Goal: Information Seeking & Learning: Learn about a topic

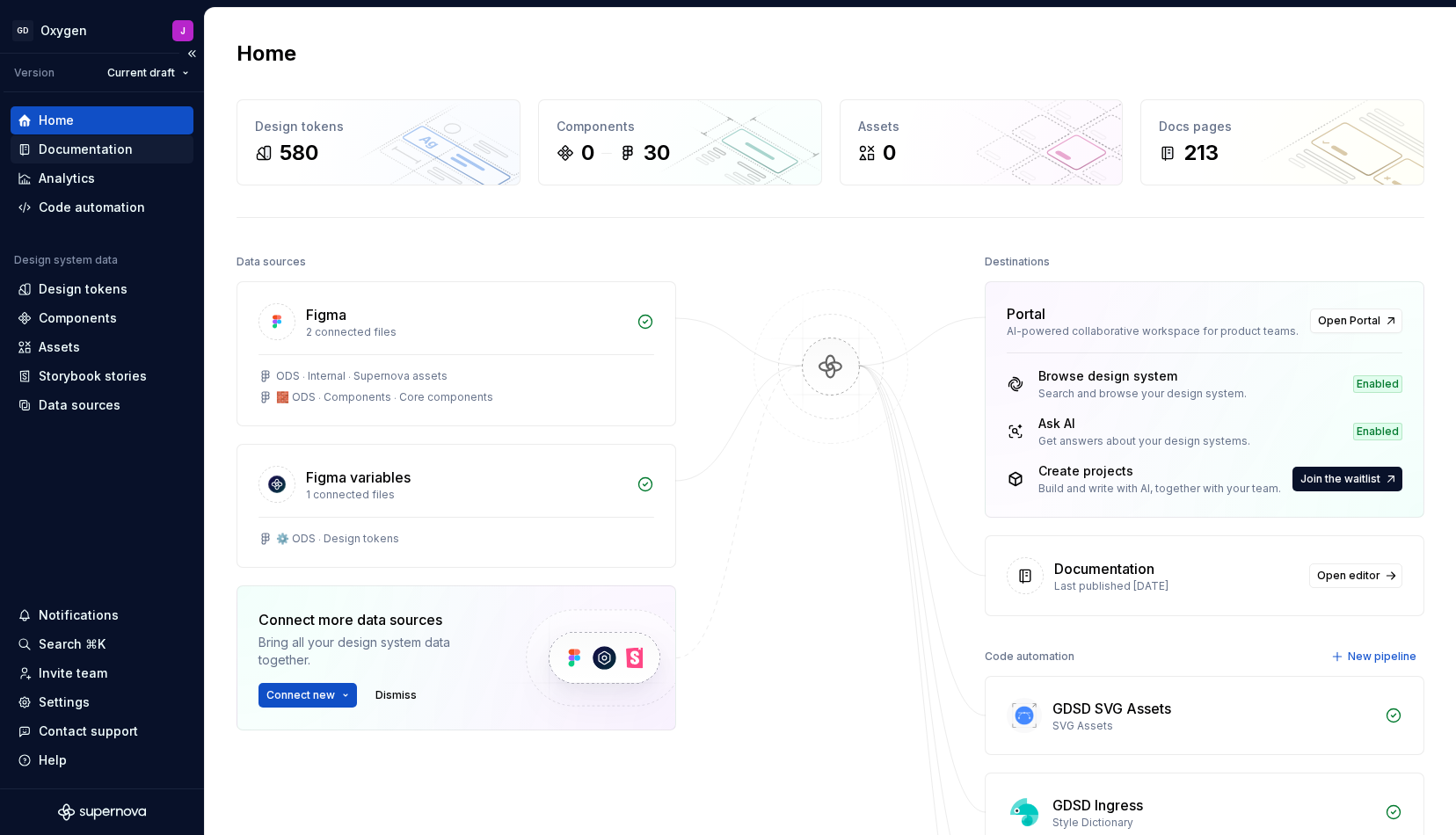
click at [85, 149] on div "Documentation" at bounding box center [85, 150] width 94 height 18
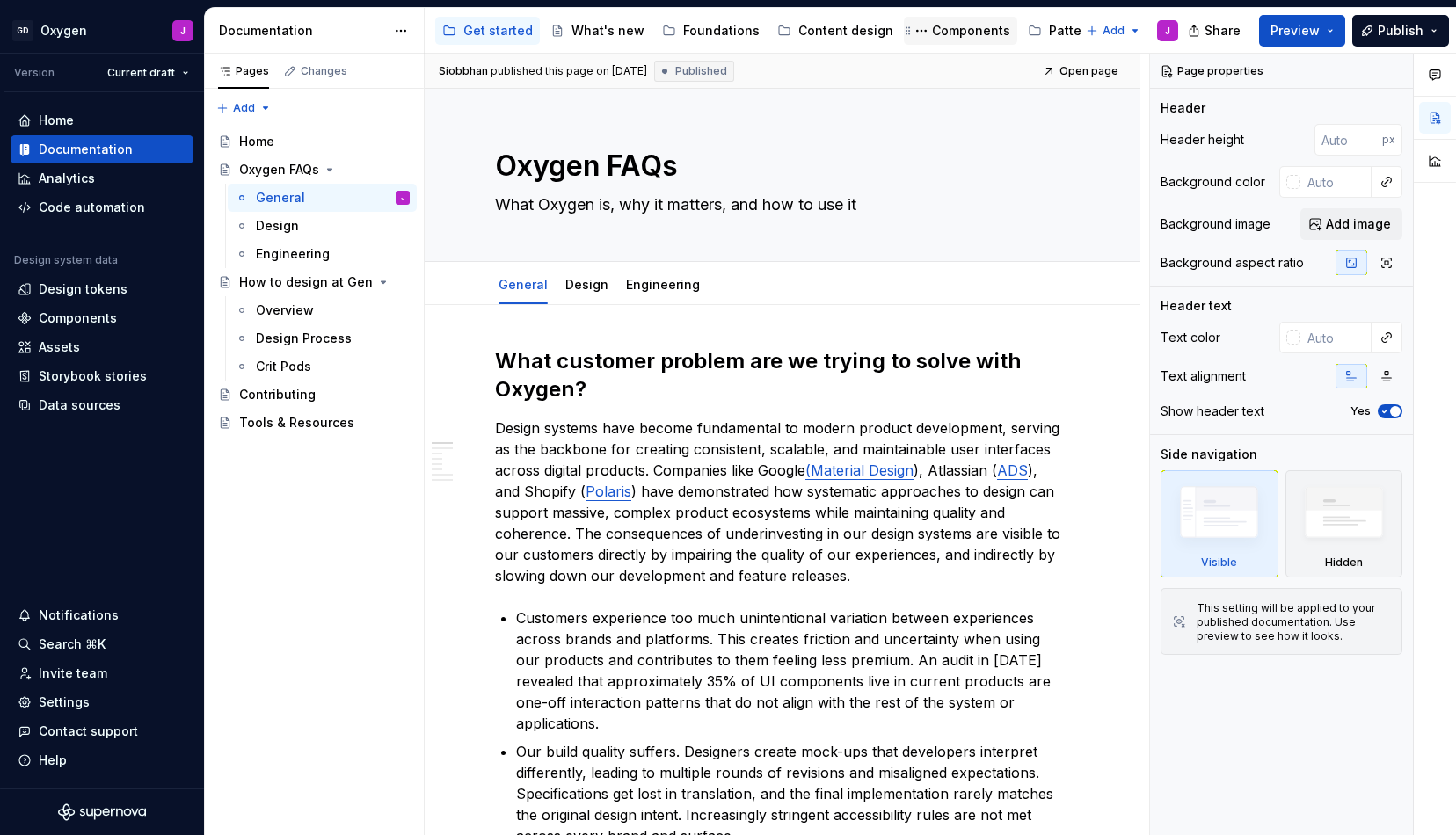
click at [935, 27] on div "Components" at bounding box center [970, 31] width 78 height 18
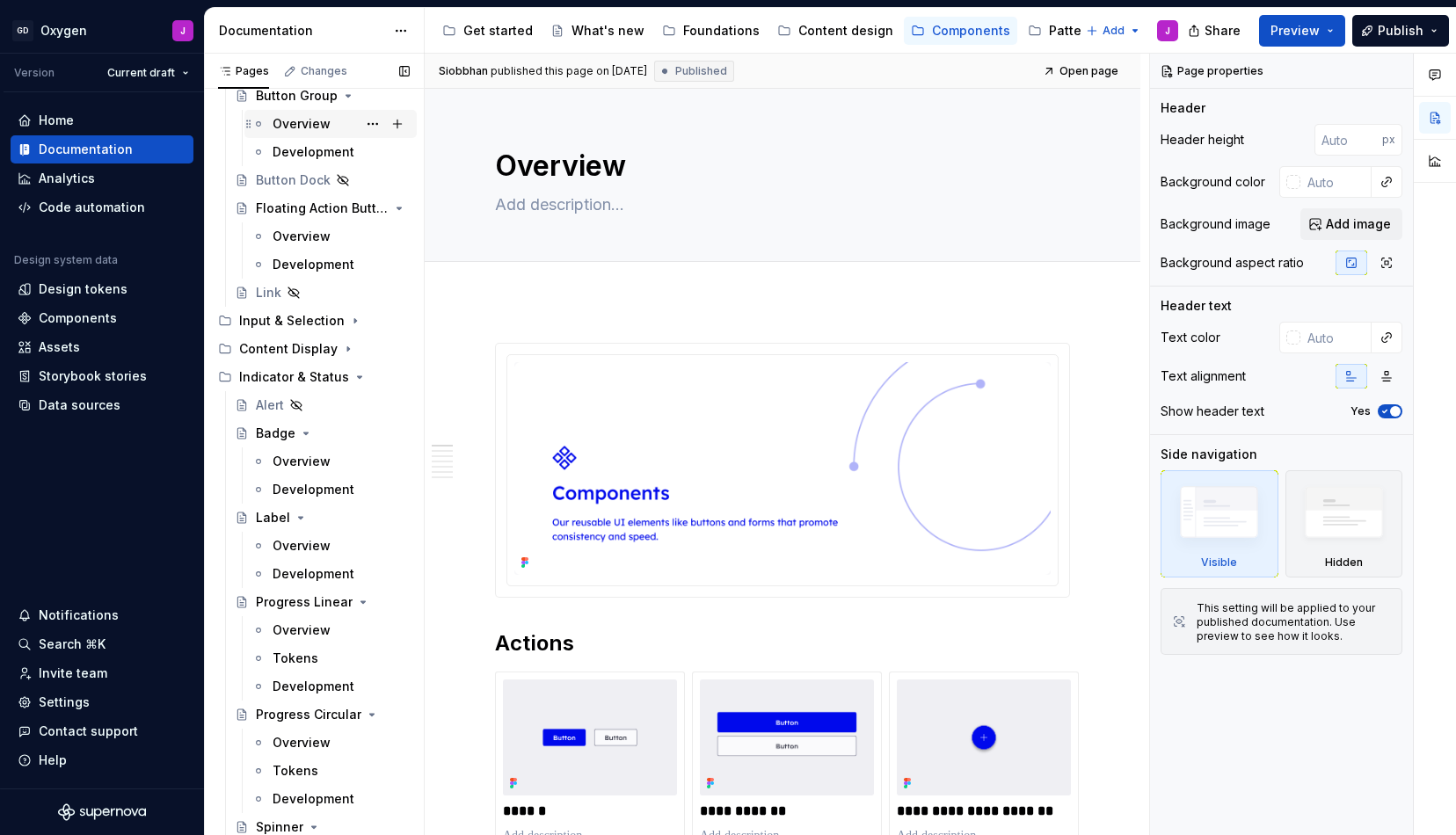
scroll to position [297, 0]
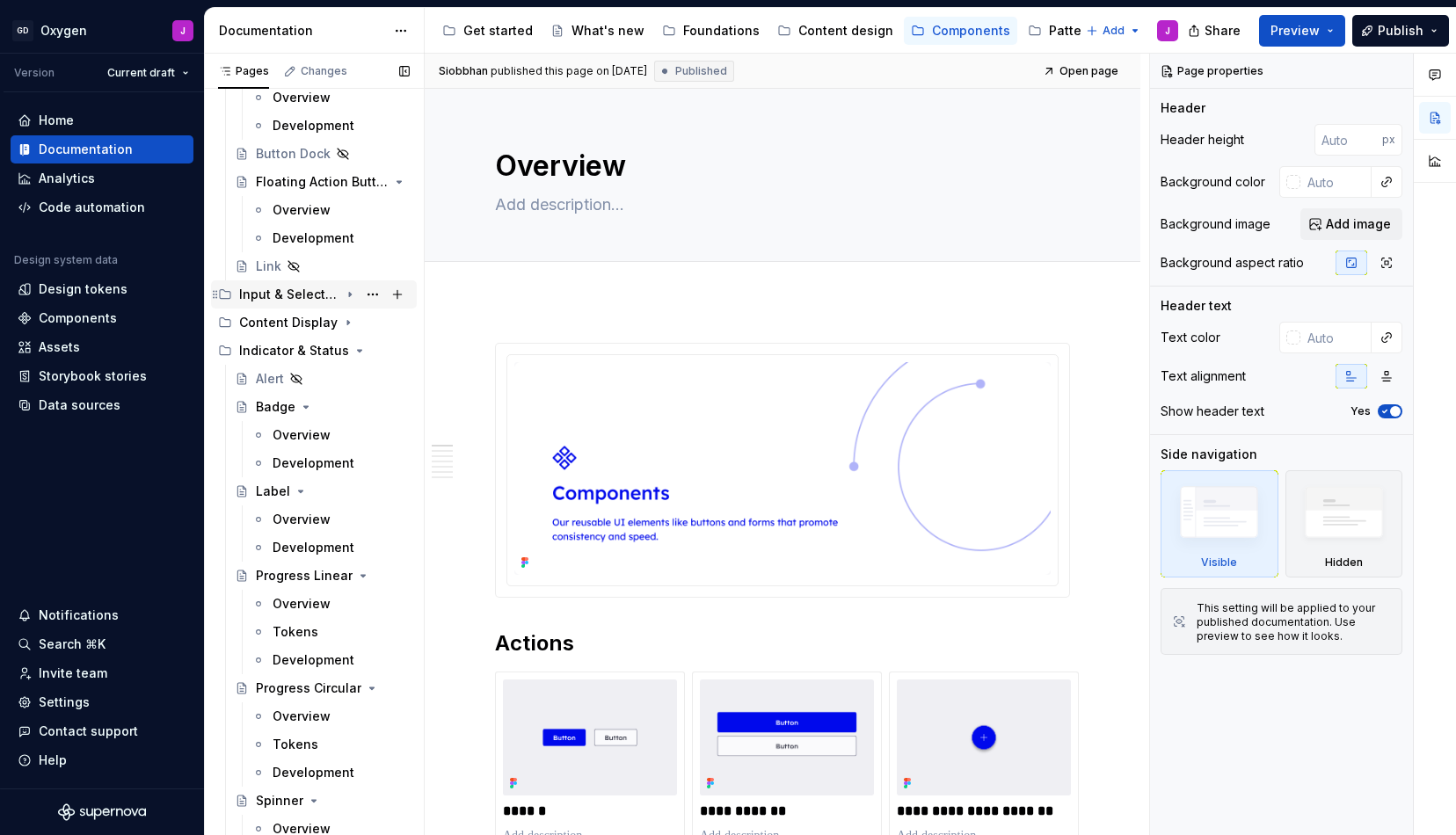
click at [349, 288] on icon "Page tree" at bounding box center [350, 295] width 14 height 14
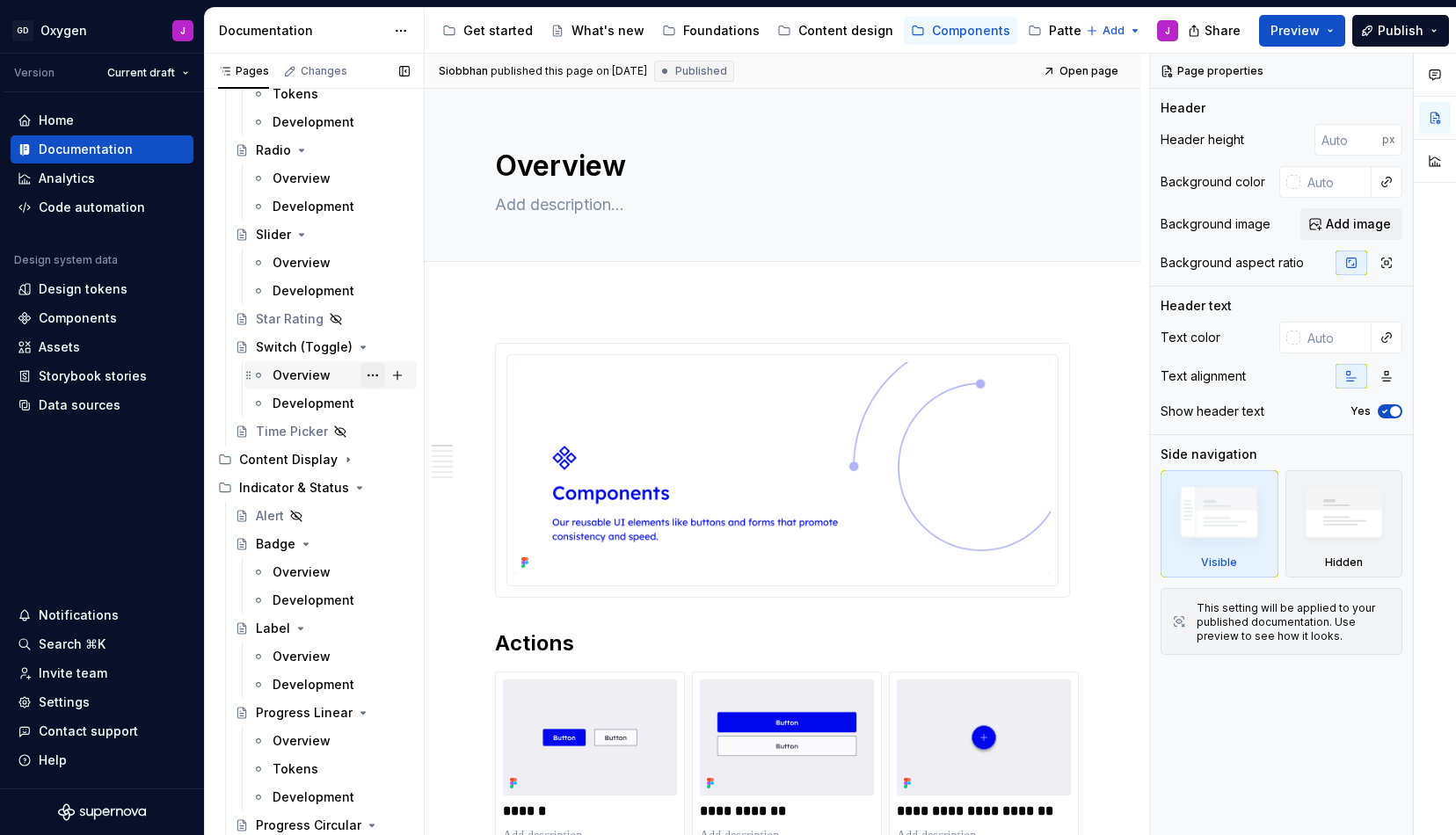
scroll to position [1080, 0]
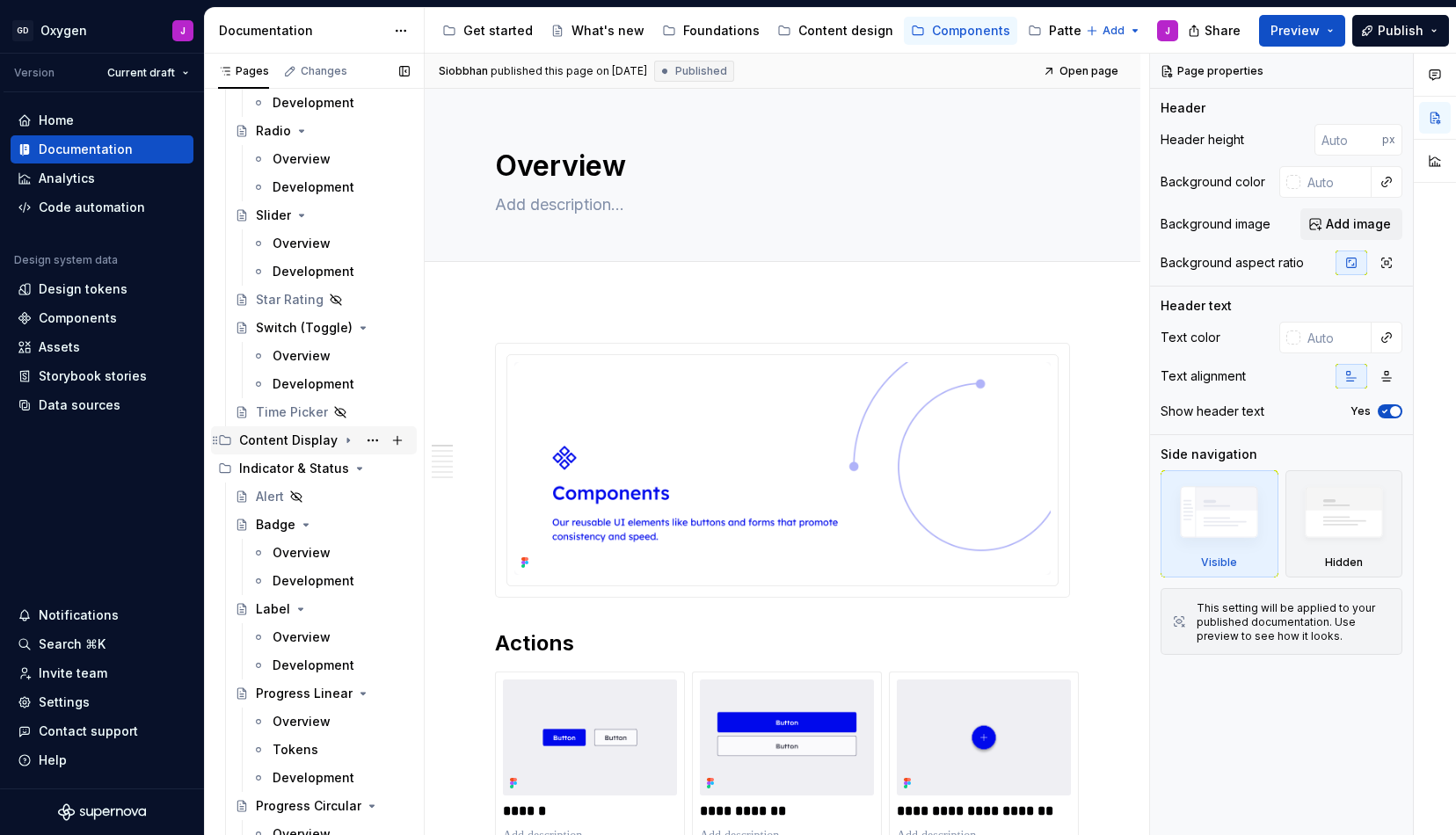
click at [341, 434] on icon "Page tree" at bounding box center [349, 441] width 14 height 14
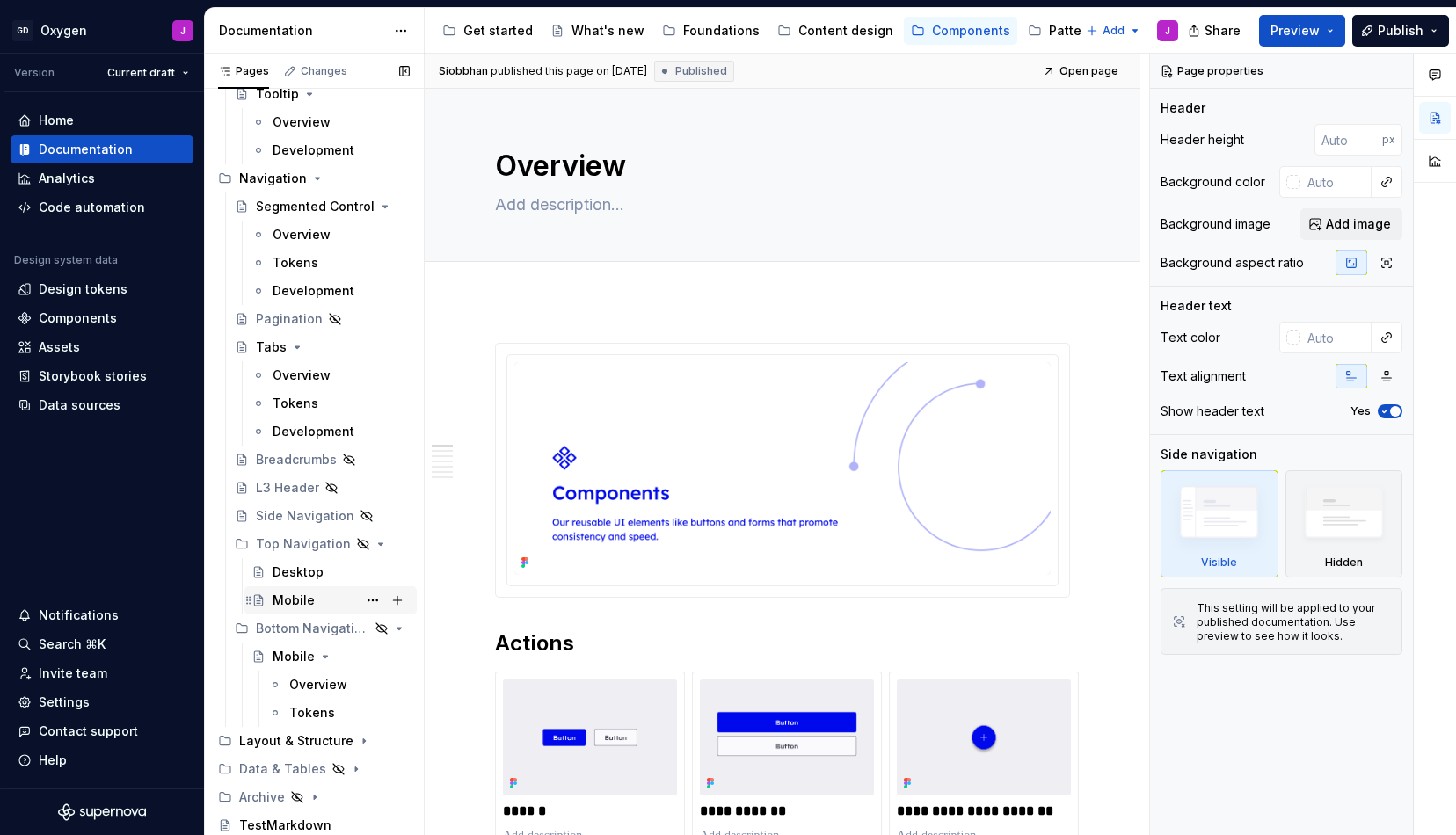
scroll to position [2945, 0]
click at [297, 654] on div "Mobile" at bounding box center [293, 657] width 42 height 18
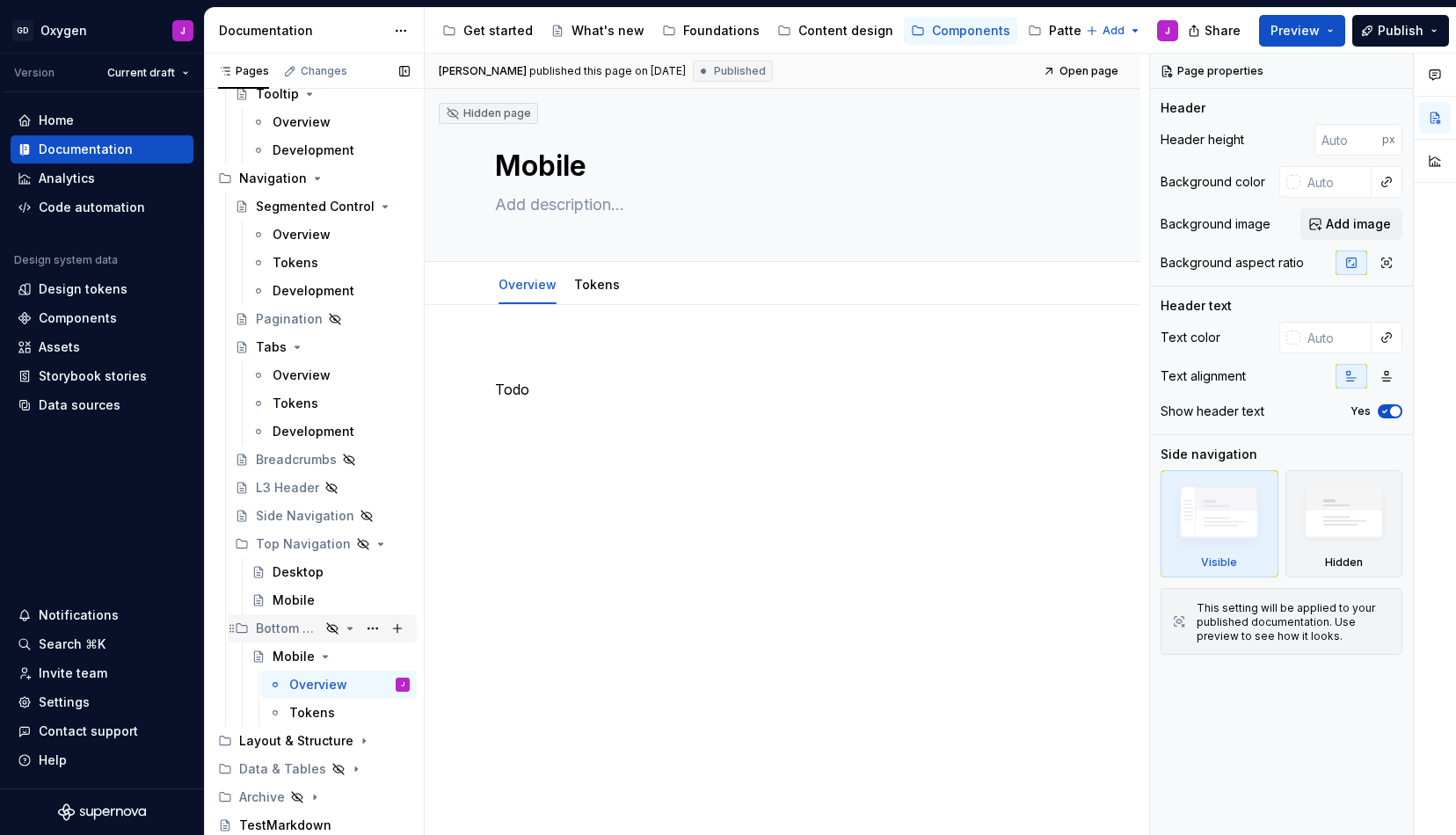
click at [294, 624] on div "Bottom Navigation" at bounding box center [289, 629] width 65 height 18
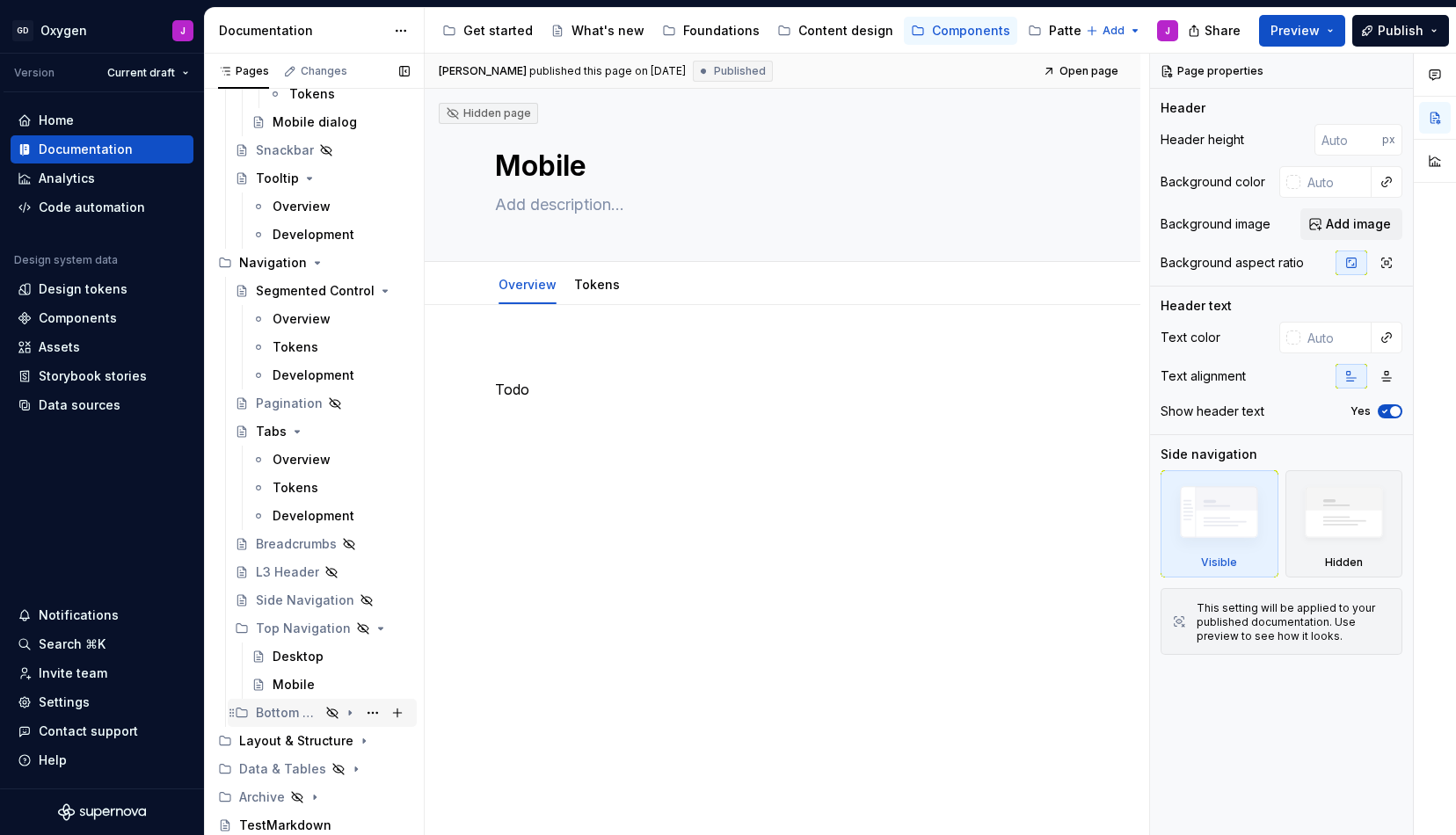
click at [314, 714] on div "Bottom Navigation" at bounding box center [289, 713] width 65 height 18
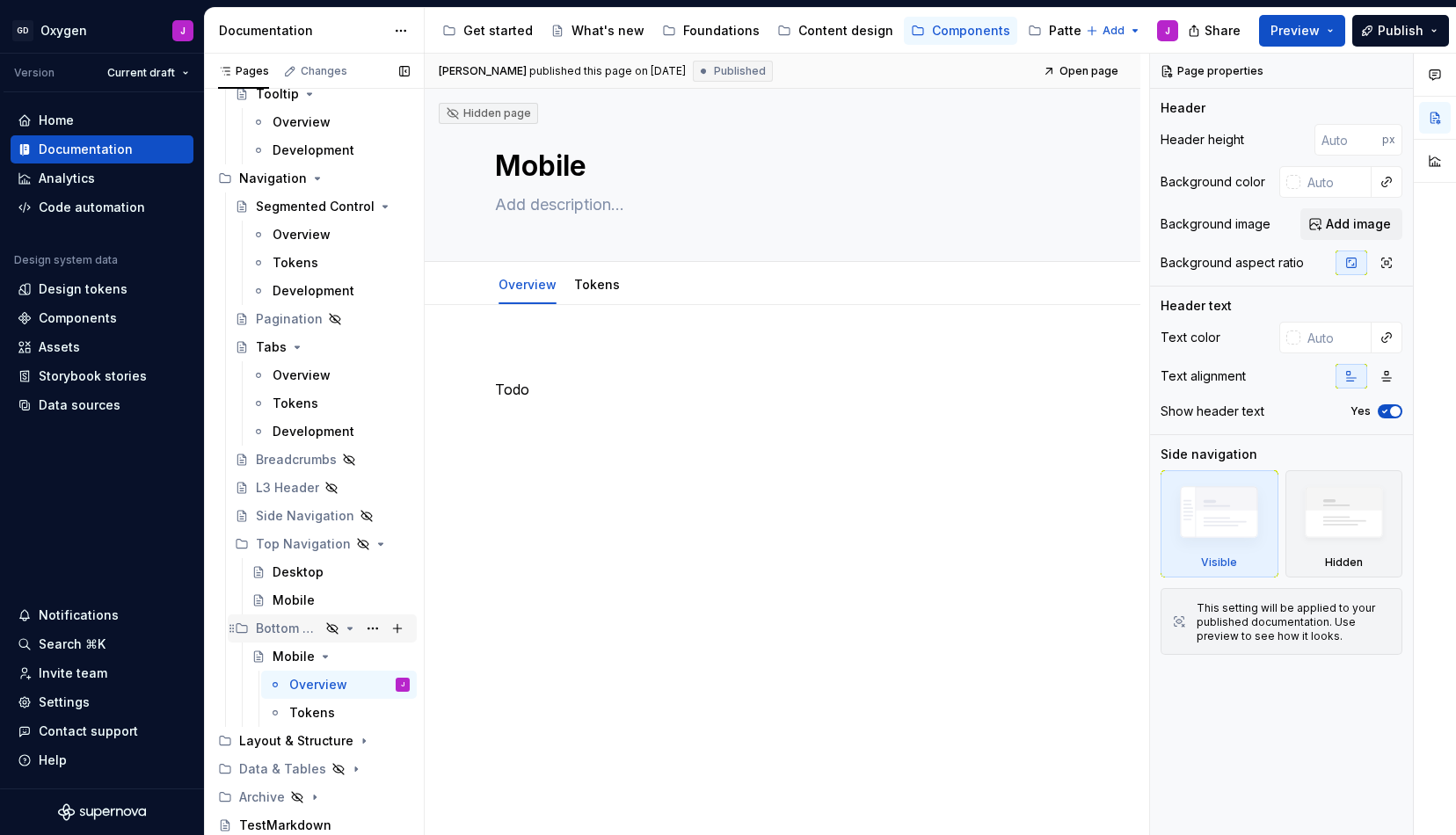
click at [334, 621] on div "Bottom Navigation" at bounding box center [333, 628] width 154 height 24
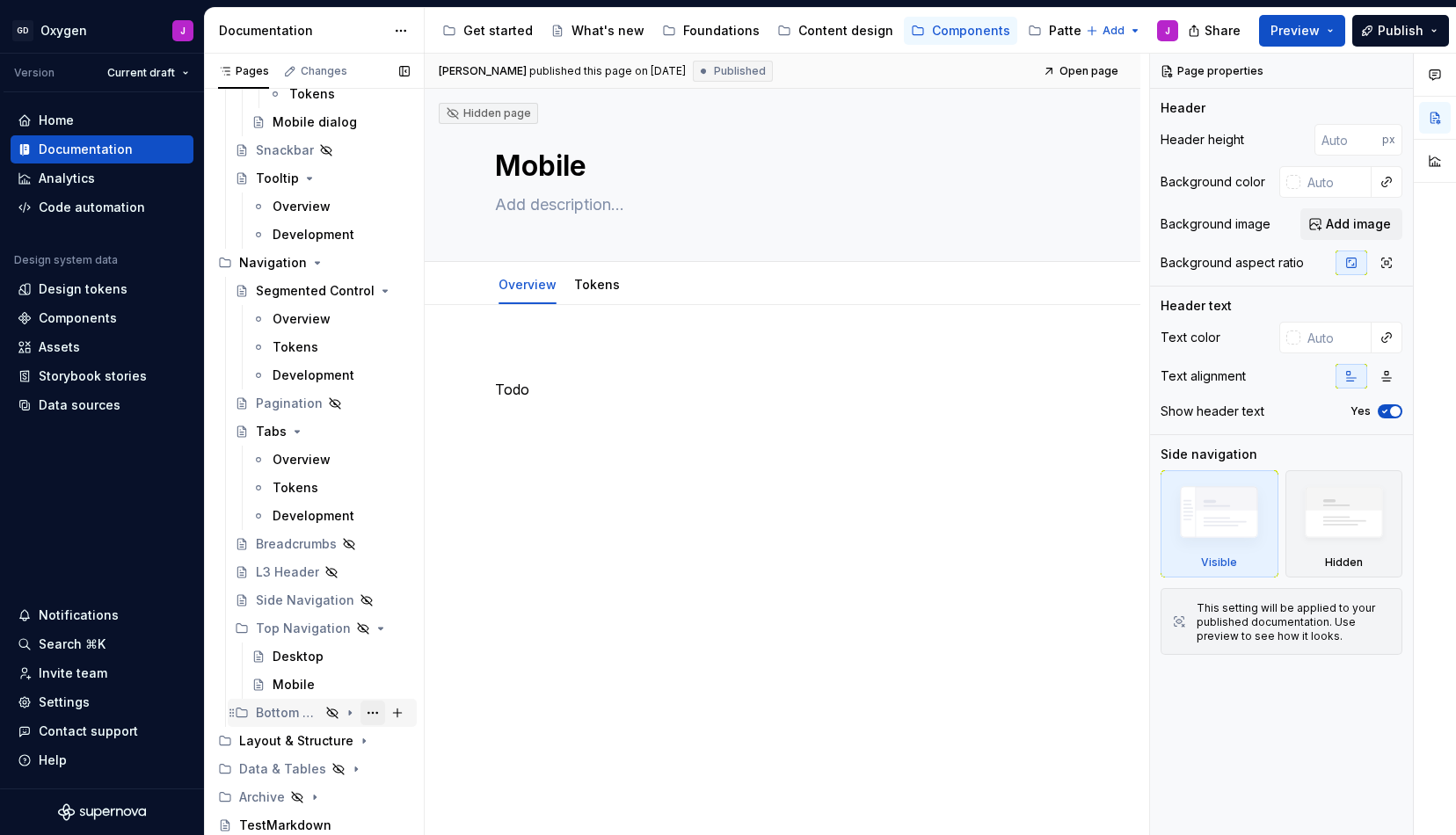
click at [373, 713] on button "Page tree" at bounding box center [372, 712] width 24 height 24
click at [297, 723] on div "Pages Changes Add Accessibility guide for tree Page tree. Navigate the tree wit…" at bounding box center [314, 448] width 220 height 789
click at [320, 712] on div "Bottom Navigation" at bounding box center [289, 713] width 65 height 18
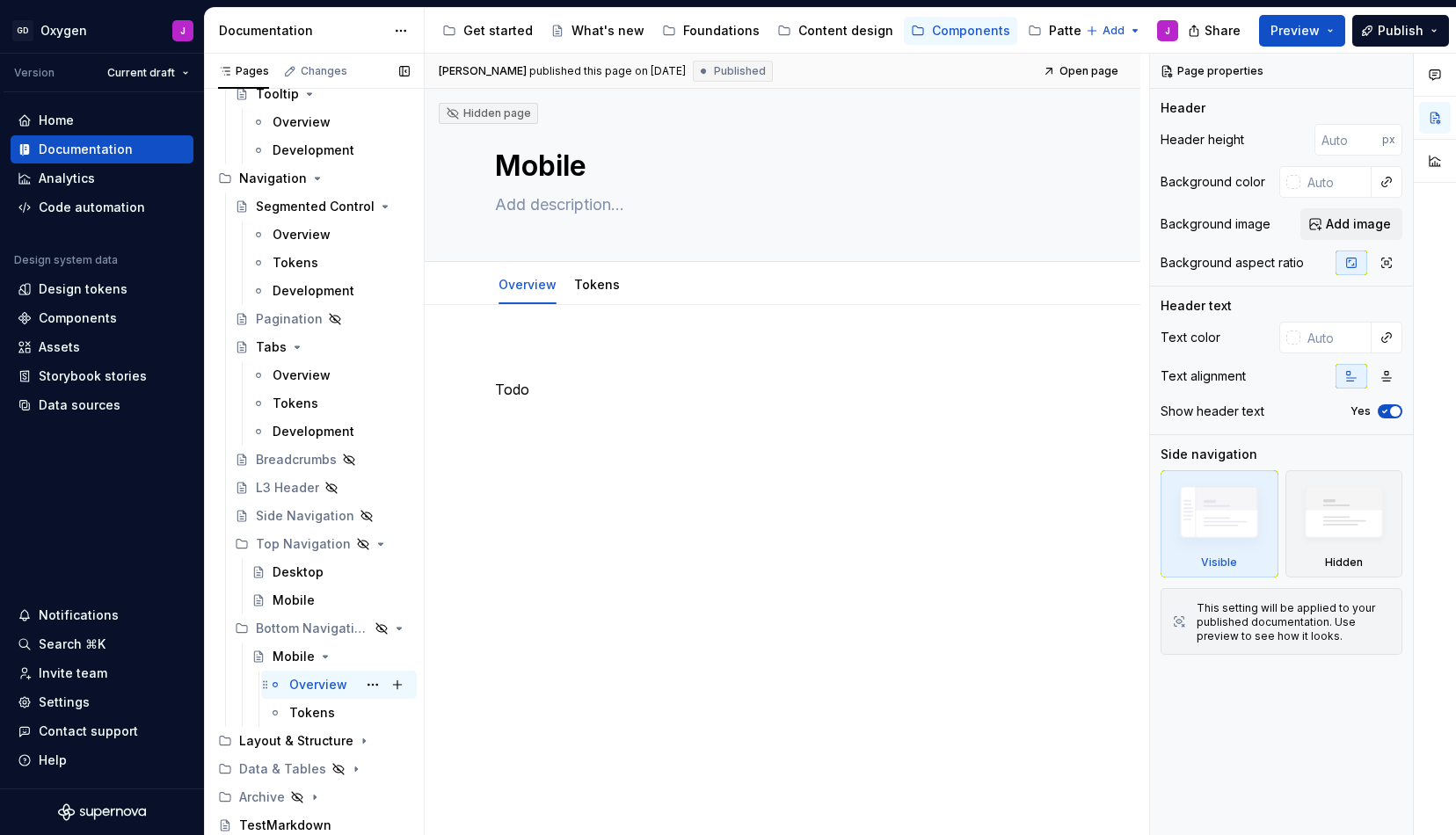
scroll to position [2945, 0]
click at [327, 626] on icon "Page tree" at bounding box center [332, 629] width 14 height 14
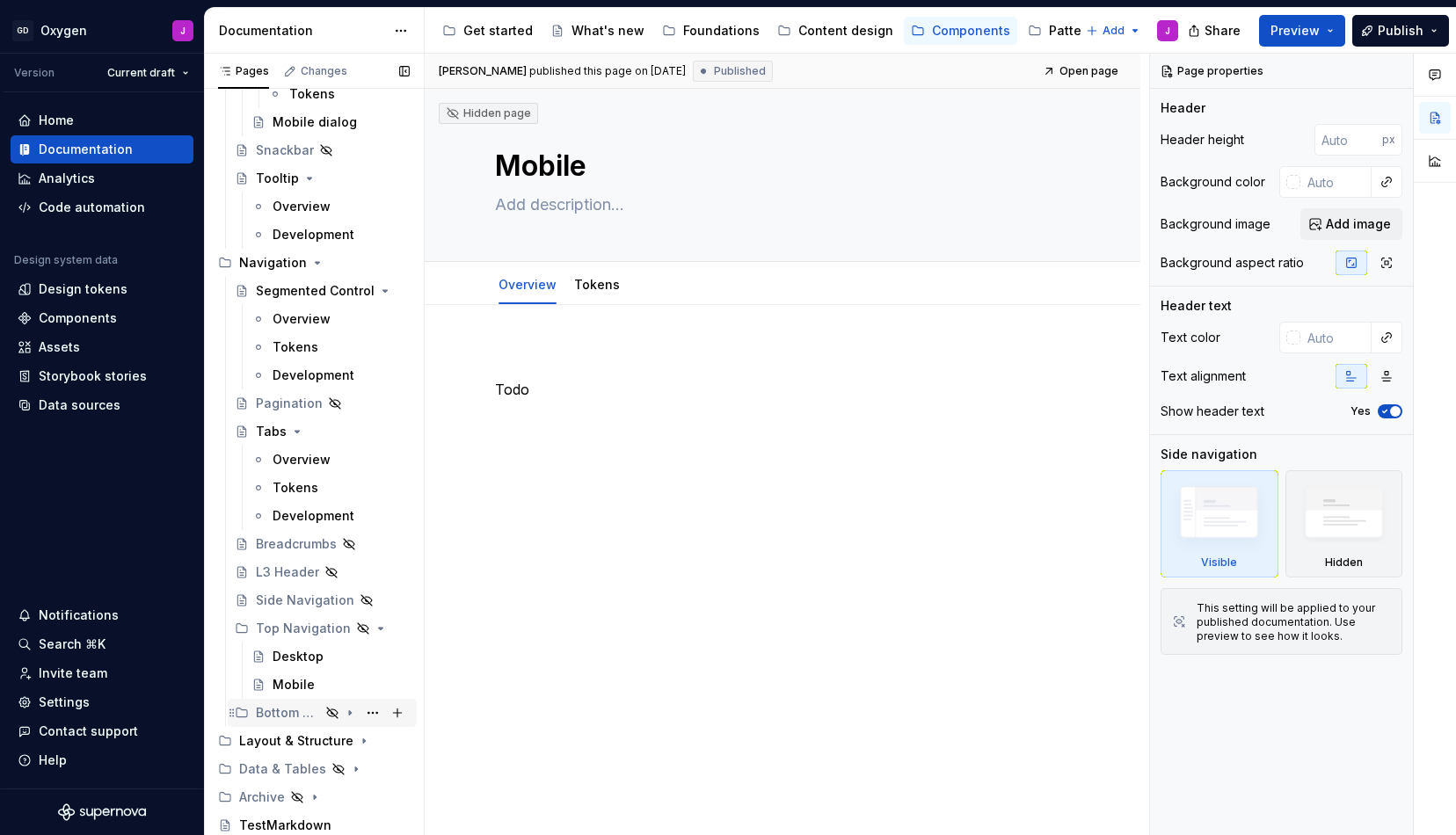
scroll to position [2861, 0]
click at [349, 711] on icon "Page tree" at bounding box center [350, 713] width 14 height 14
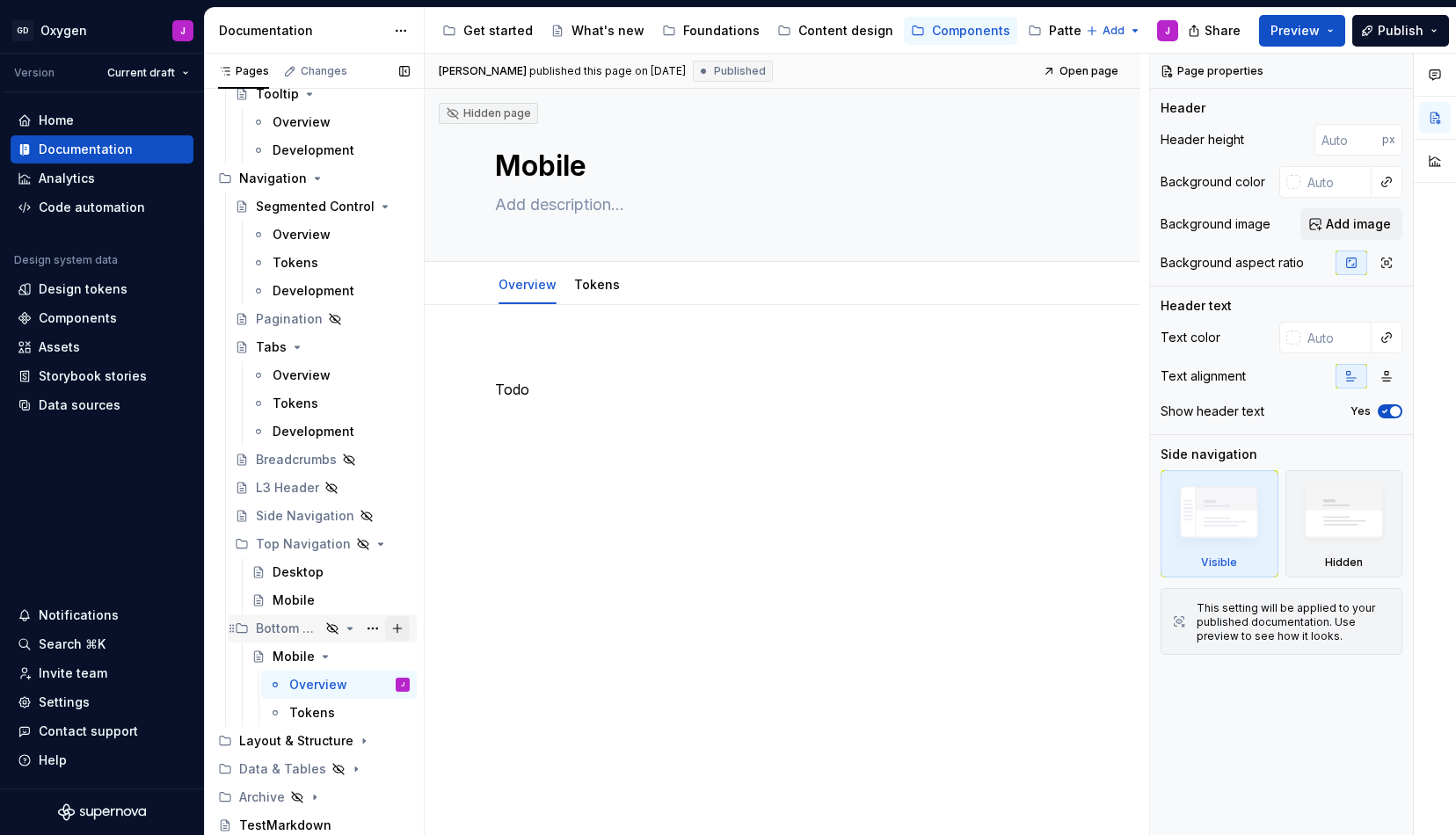
scroll to position [2945, 0]
type textarea "*"
